Goal: Navigation & Orientation: Find specific page/section

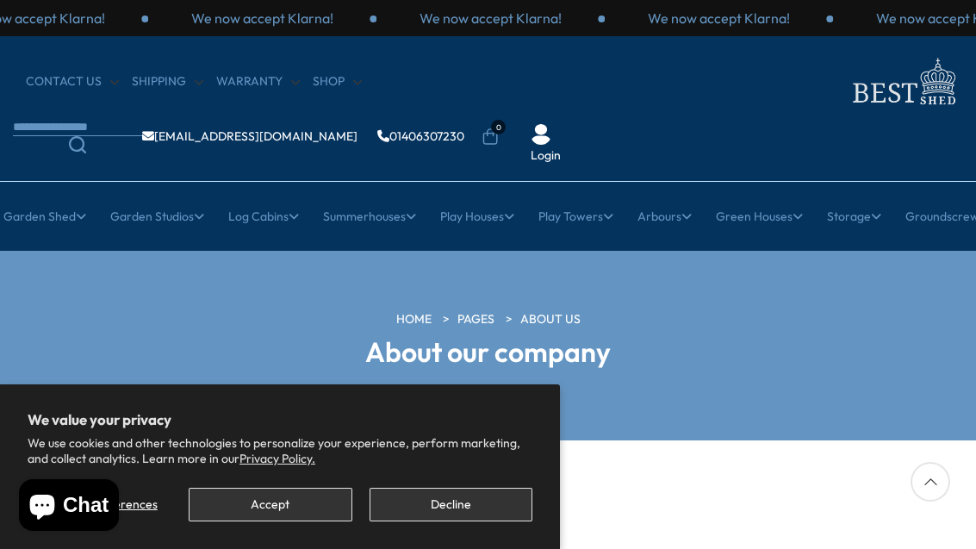
click at [417, 502] on button "Decline" at bounding box center [451, 505] width 163 height 34
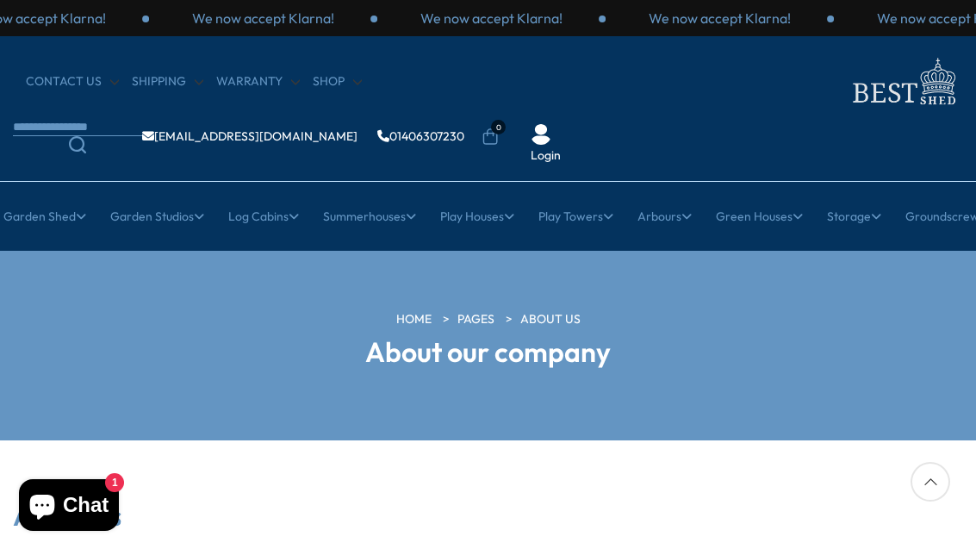
click at [124, 338] on link "Log Stores" at bounding box center [142, 353] width 60 height 30
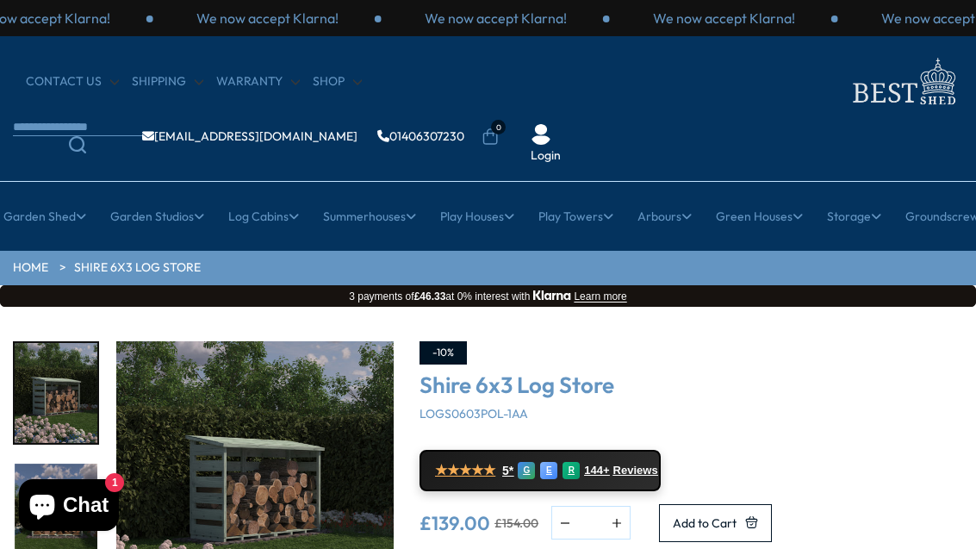
click at [115, 398] on link "Bin Stores" at bounding box center [143, 413] width 56 height 30
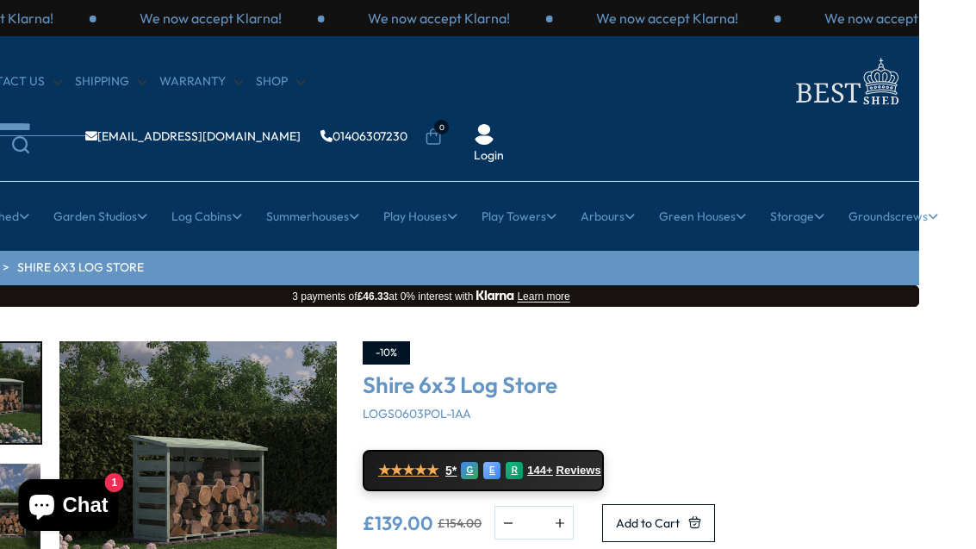
scroll to position [0, 57]
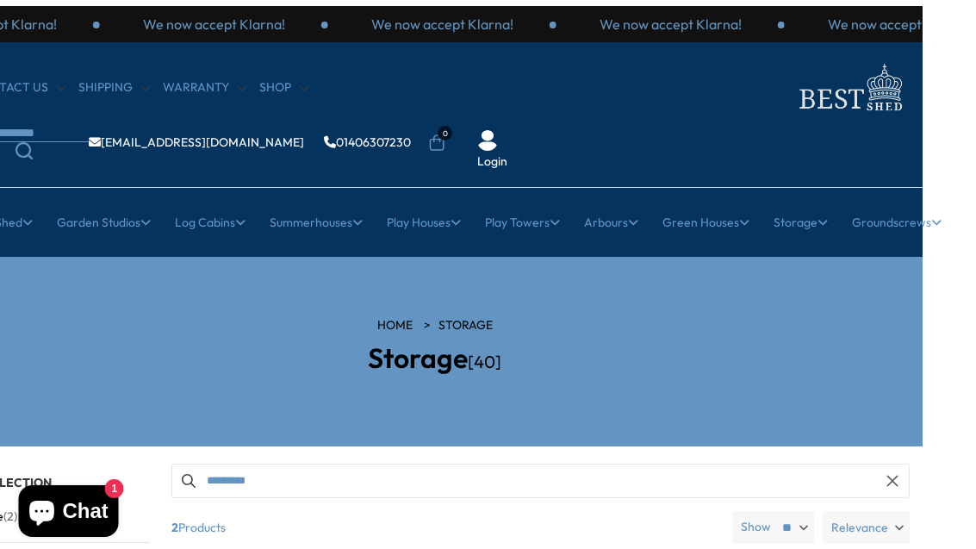
scroll to position [0, 54]
